Goal: Task Accomplishment & Management: Complete application form

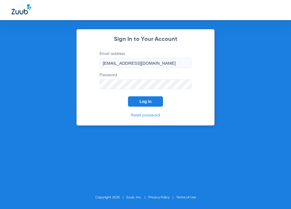
click at [135, 103] on button "Log In" at bounding box center [145, 101] width 35 height 10
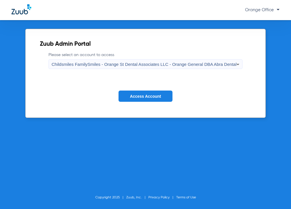
click at [132, 96] on span "Access Account" at bounding box center [145, 96] width 31 height 5
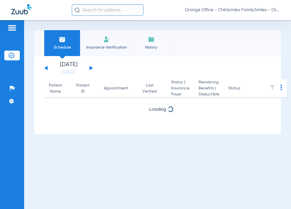
click at [97, 10] on input "text" at bounding box center [108, 9] width 72 height 11
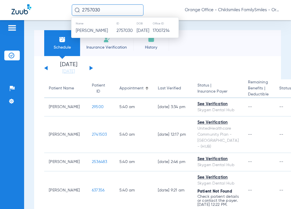
type input "2757030"
click at [93, 29] on span "Iris Irizarry" at bounding box center [92, 30] width 32 height 4
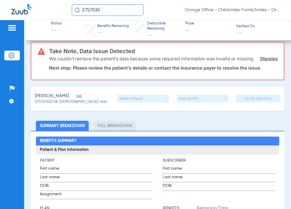
scroll to position [57, 0]
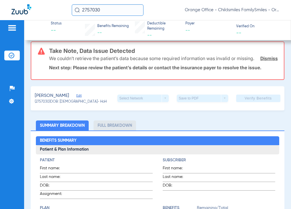
click at [76, 99] on span "Edit" at bounding box center [78, 96] width 5 height 5
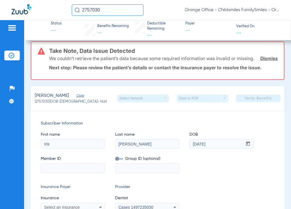
scroll to position [115, 0]
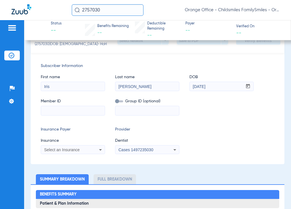
click at [138, 115] on input at bounding box center [147, 110] width 64 height 9
paste input "974587294"
type input "974587294"
drag, startPoint x: 158, startPoint y: 113, endPoint x: 16, endPoint y: 100, distance: 142.6
click at [94, 112] on div "Member ID Group ID (optional) 974587294" at bounding box center [158, 104] width 234 height 22
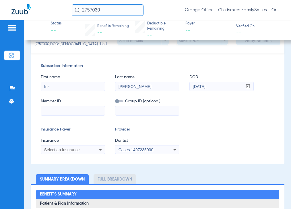
click at [72, 115] on input at bounding box center [73, 110] width 64 height 9
paste input "974587294"
type input "974587294"
click at [124, 115] on input at bounding box center [147, 110] width 64 height 9
type input "40552"
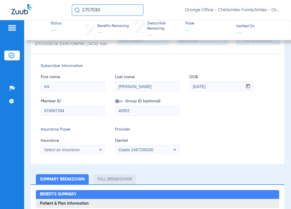
click at [65, 152] on span "Select an Insurance" at bounding box center [62, 149] width 36 height 5
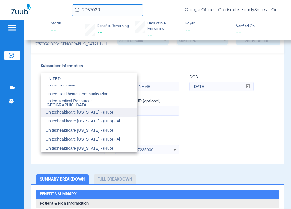
scroll to position [57, 0]
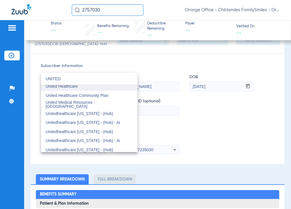
type input "UNITED"
click at [86, 87] on mat-option "United Healthcare" at bounding box center [89, 86] width 96 height 9
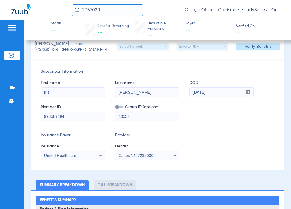
drag, startPoint x: 142, startPoint y: 148, endPoint x: 143, endPoint y: 151, distance: 3.0
click at [143, 149] on span "Dentist" at bounding box center [147, 146] width 64 height 6
click at [142, 154] on span "Cases 1497235030" at bounding box center [136, 155] width 35 height 5
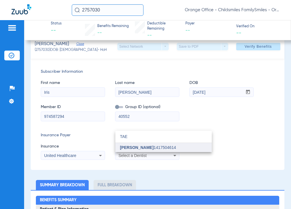
type input "TAE"
click at [145, 145] on span "Tae Kim 1417504614" at bounding box center [148, 147] width 56 height 4
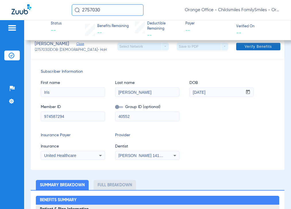
click at [255, 44] on span at bounding box center [258, 47] width 44 height 14
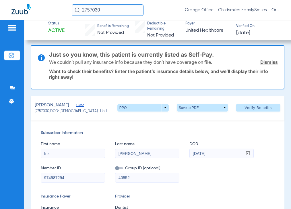
scroll to position [0, 0]
